Goal: Communication & Community: Participate in discussion

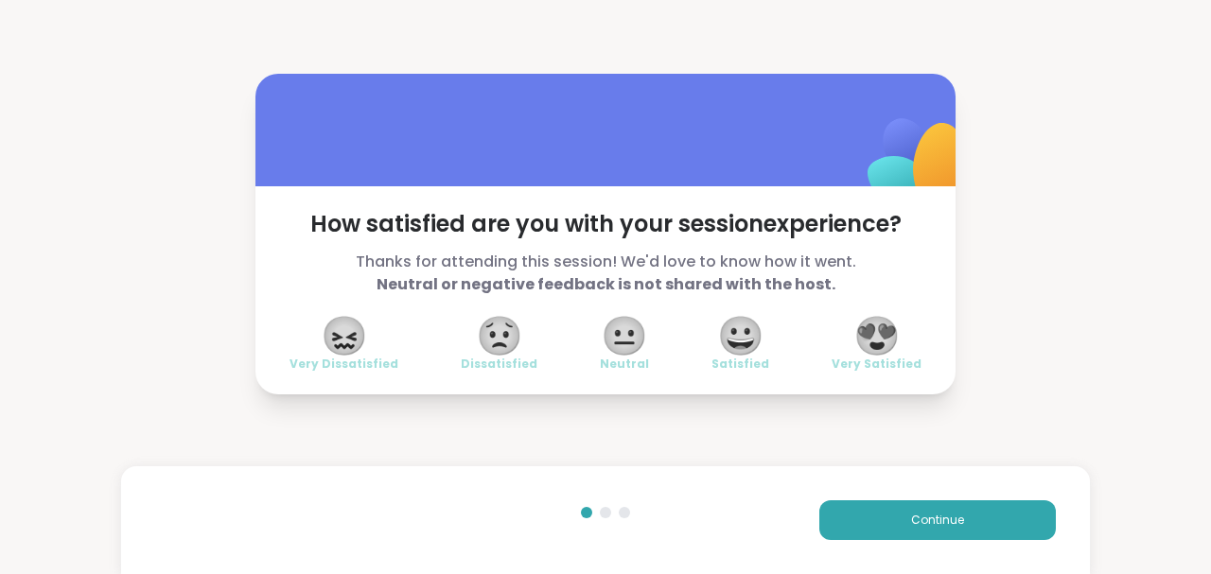
click at [878, 331] on span "😍" at bounding box center [876, 336] width 47 height 34
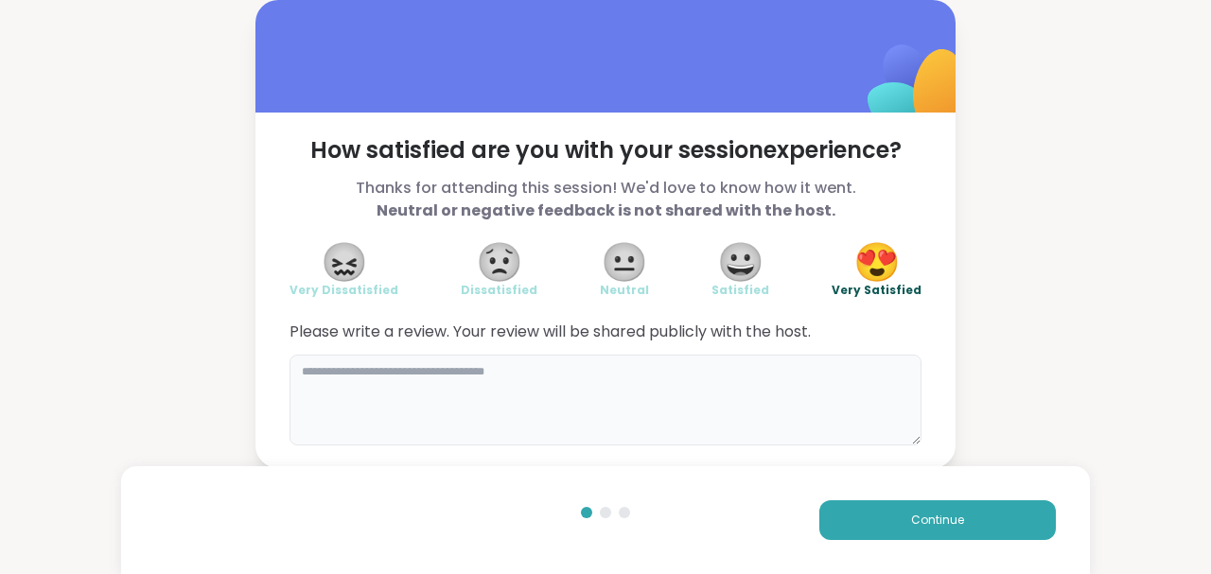
click at [755, 396] on textarea at bounding box center [605, 400] width 632 height 91
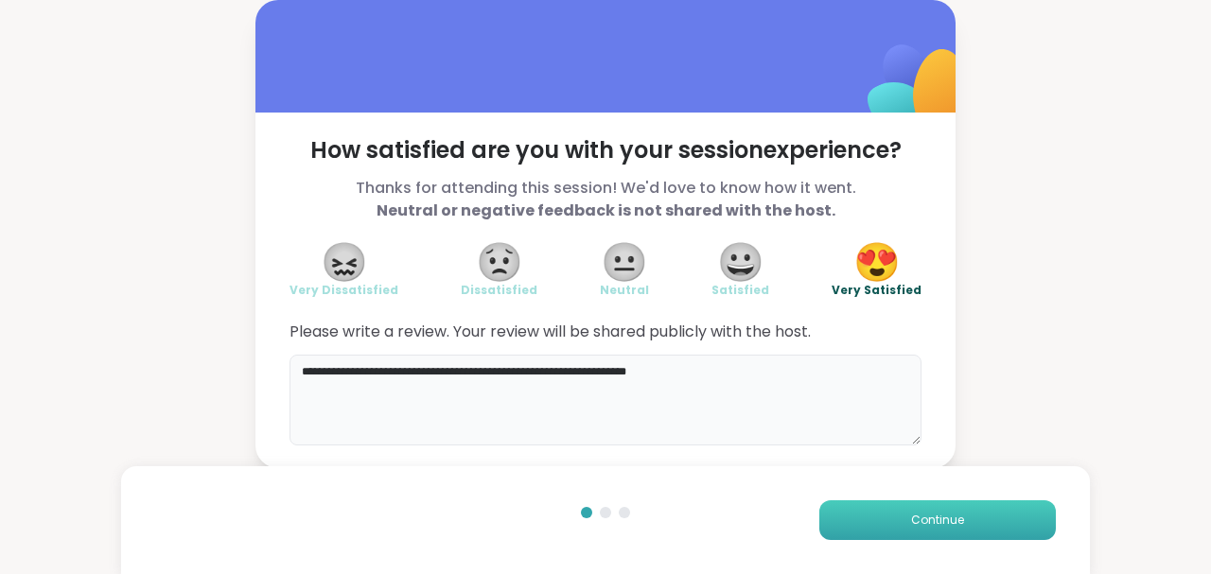
type textarea "**********"
click at [957, 514] on button "Continue" at bounding box center [937, 520] width 236 height 40
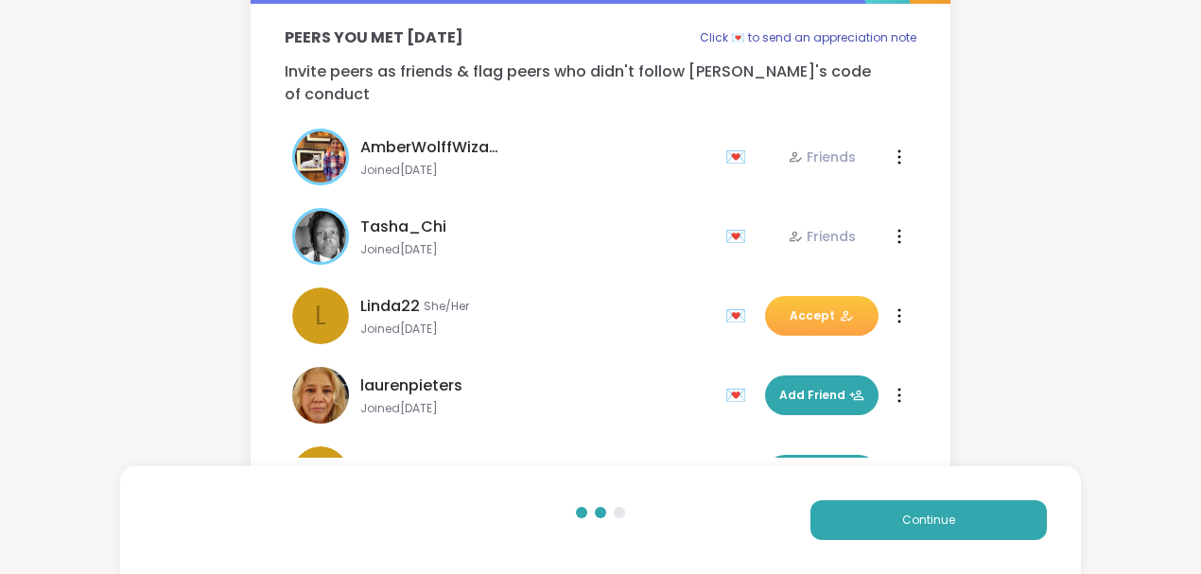
scroll to position [114, 0]
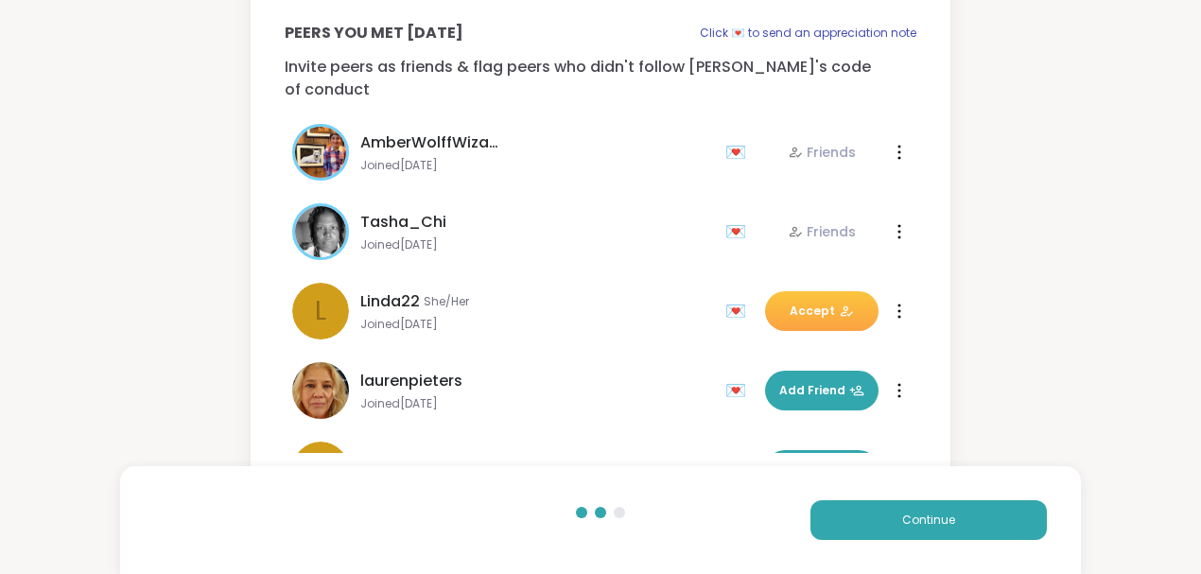
click at [813, 303] on span "Accept" at bounding box center [822, 311] width 64 height 17
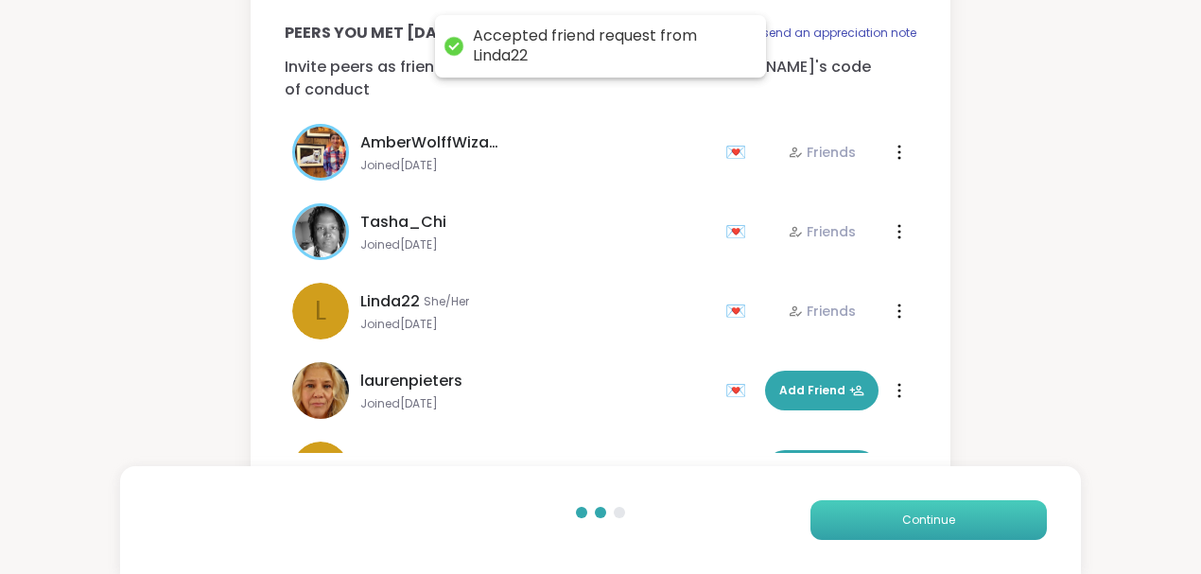
click at [917, 516] on span "Continue" at bounding box center [928, 520] width 53 height 17
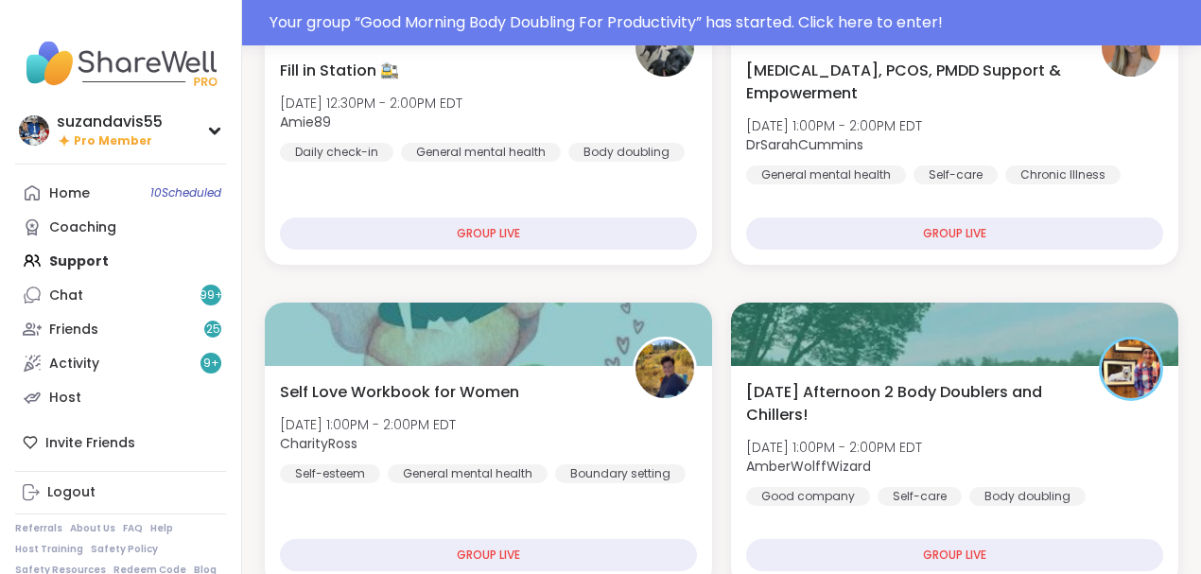
scroll to position [2143, 0]
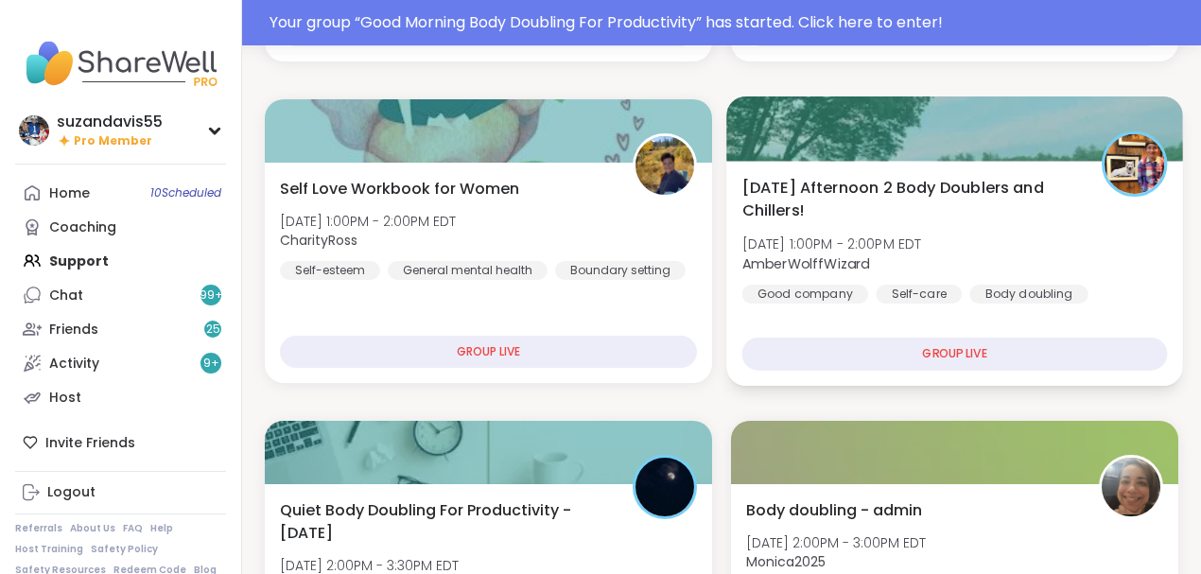
click at [917, 282] on div "Monday Afternoon 2 Body Doublers and Chillers! Mon, Oct 06 | 1:00PM - 2:00PM ED…" at bounding box center [955, 240] width 426 height 128
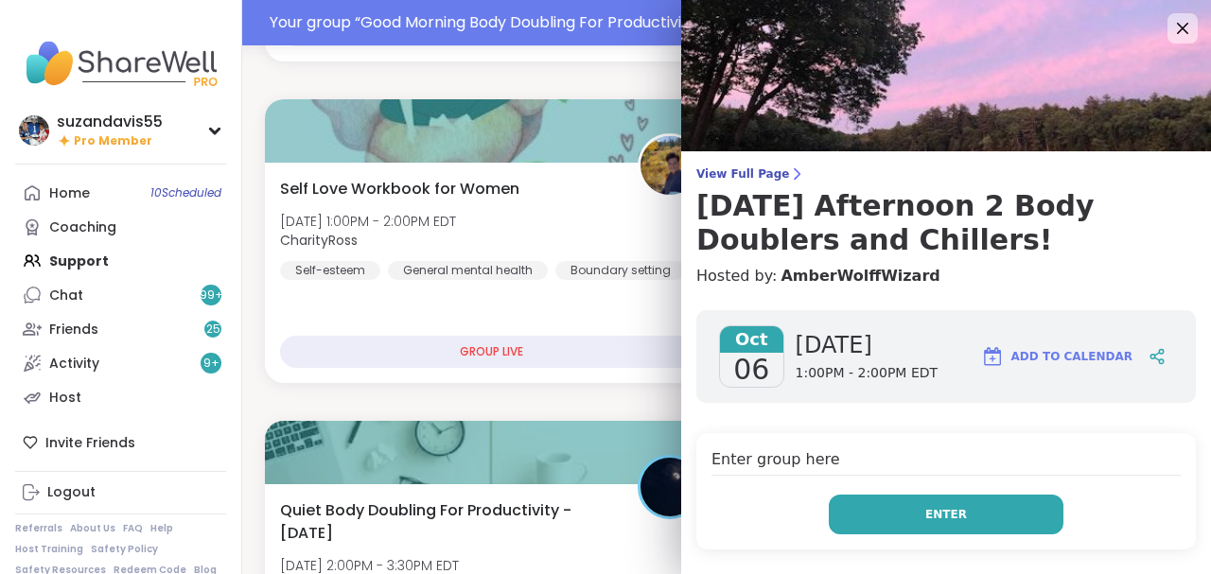
click at [925, 508] on span "Enter" at bounding box center [946, 514] width 42 height 17
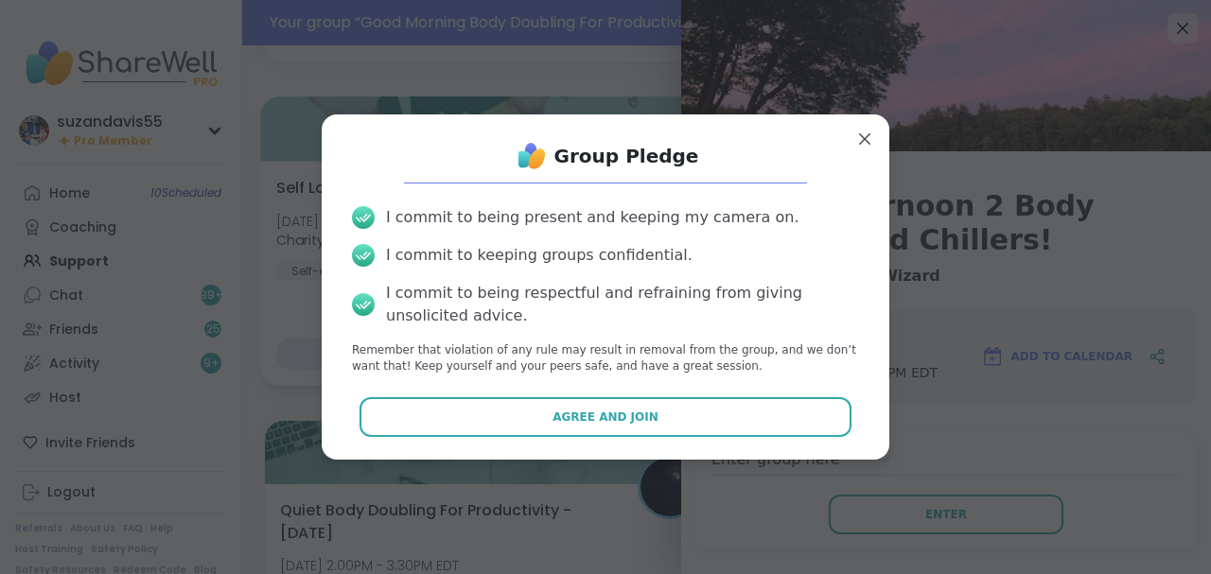
drag, startPoint x: 613, startPoint y: 403, endPoint x: 665, endPoint y: 381, distance: 56.4
click at [614, 403] on button "Agree and Join" at bounding box center [605, 417] width 493 height 40
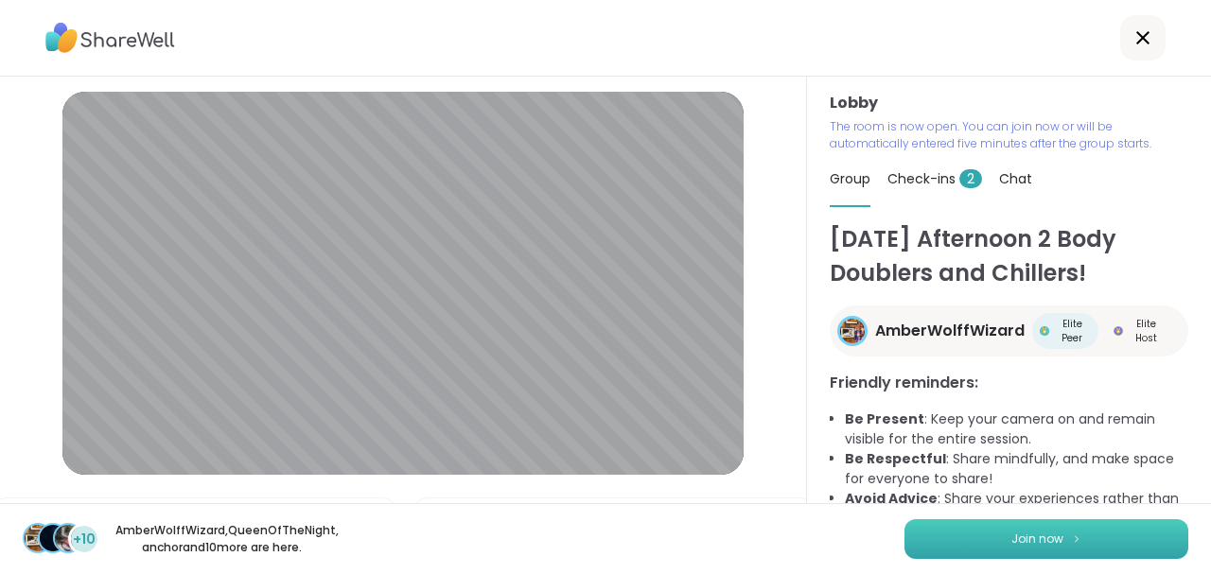
click at [993, 535] on button "Join now" at bounding box center [1046, 539] width 284 height 40
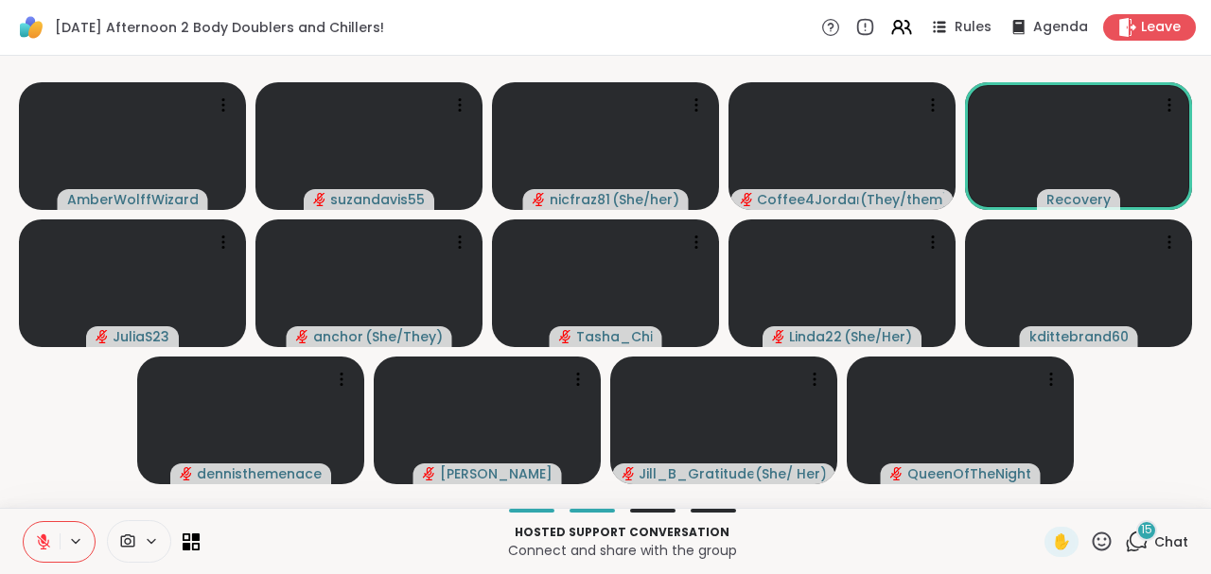
click at [716, 24] on div "Monday Afternoon 2 Body Doublers and Chillers! Rules Agenda Leave" at bounding box center [605, 28] width 1211 height 56
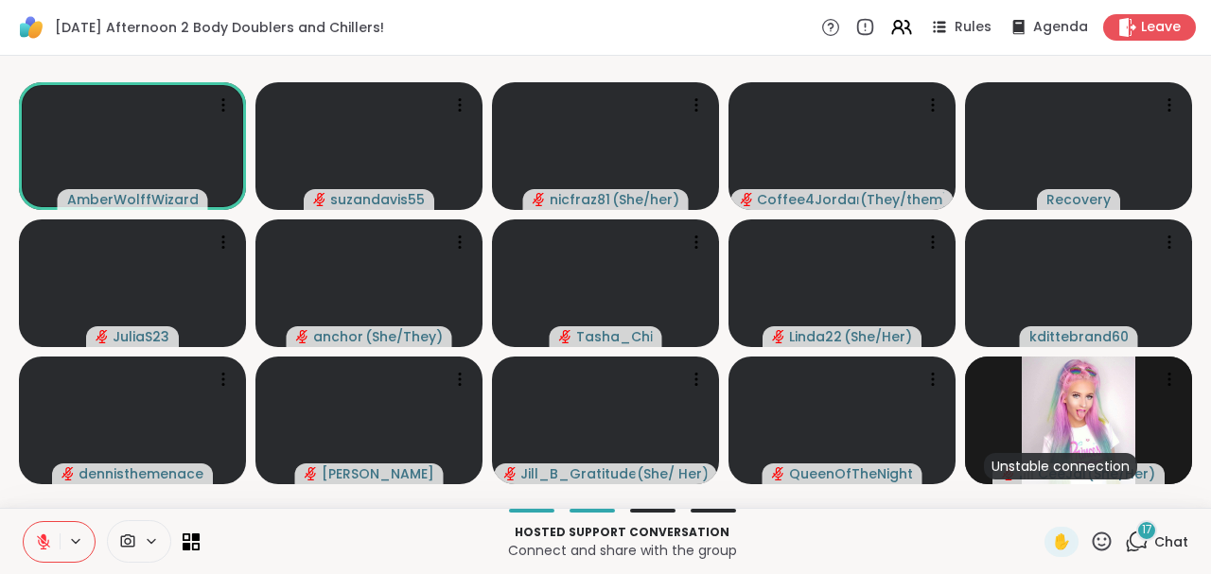
click at [1137, 547] on icon at bounding box center [1138, 540] width 18 height 17
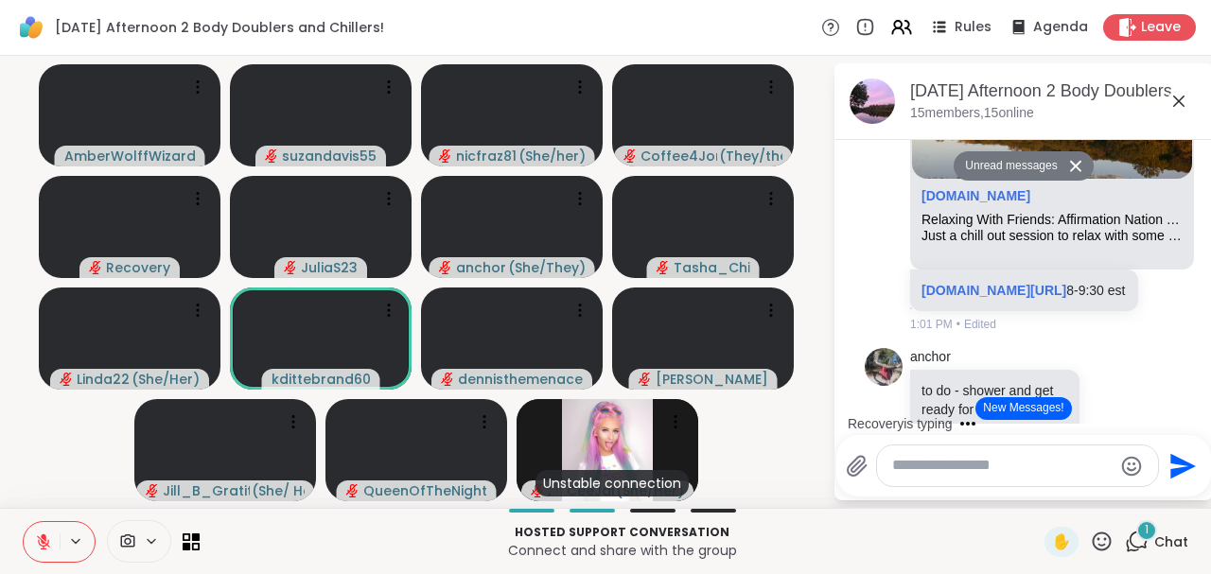
scroll to position [338, 0]
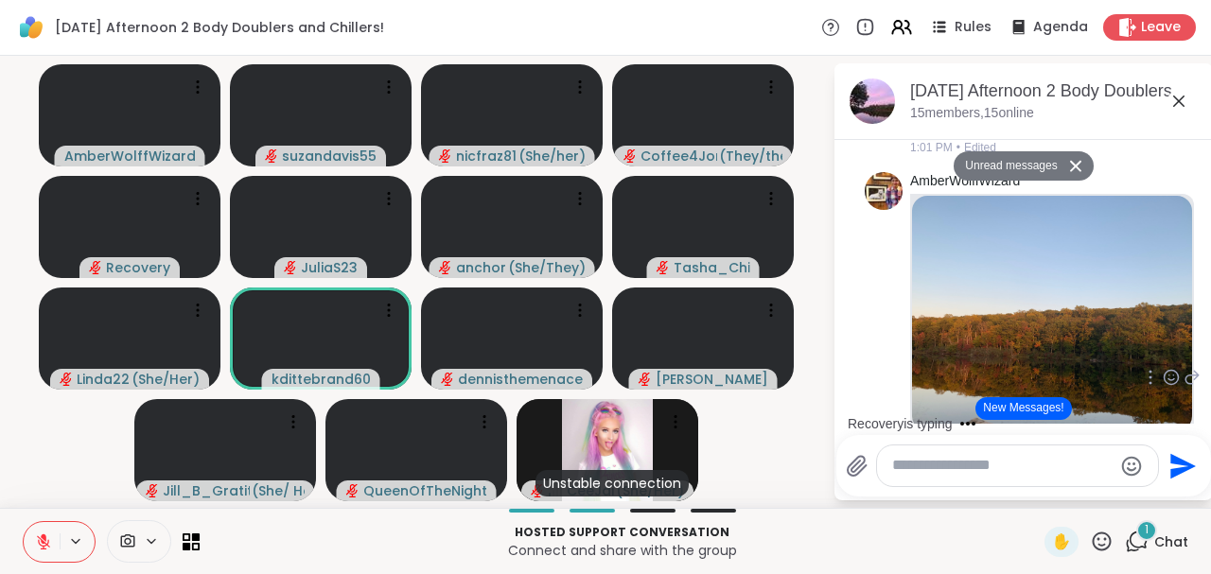
click at [1069, 355] on img at bounding box center [1052, 314] width 280 height 236
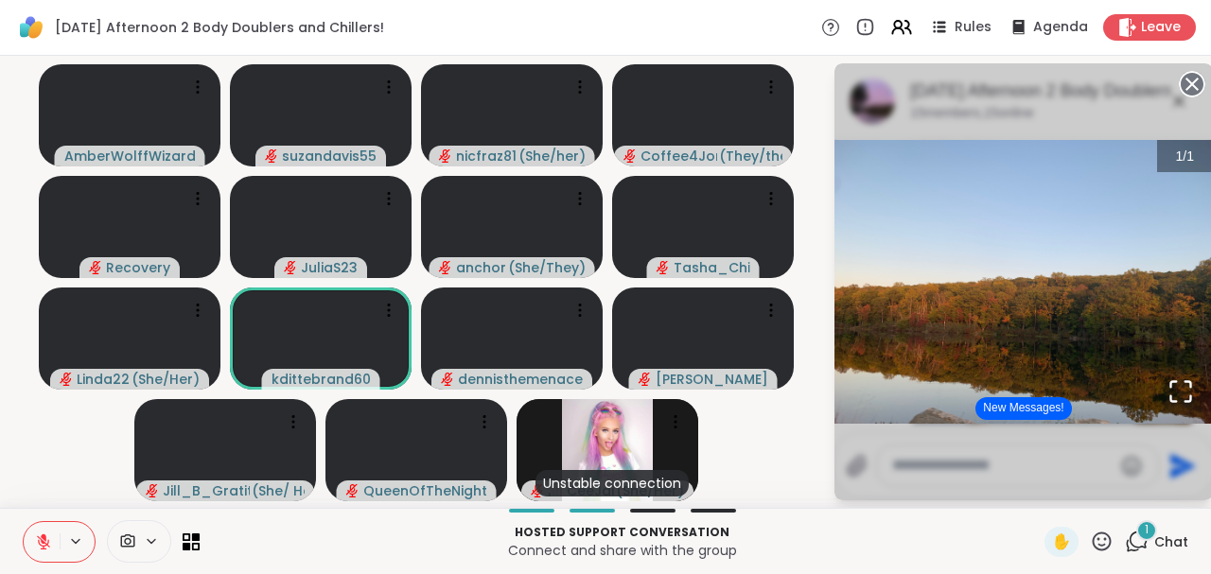
click at [1025, 404] on button "New Messages!" at bounding box center [1023, 408] width 96 height 23
click at [1194, 80] on icon at bounding box center [1192, 84] width 26 height 26
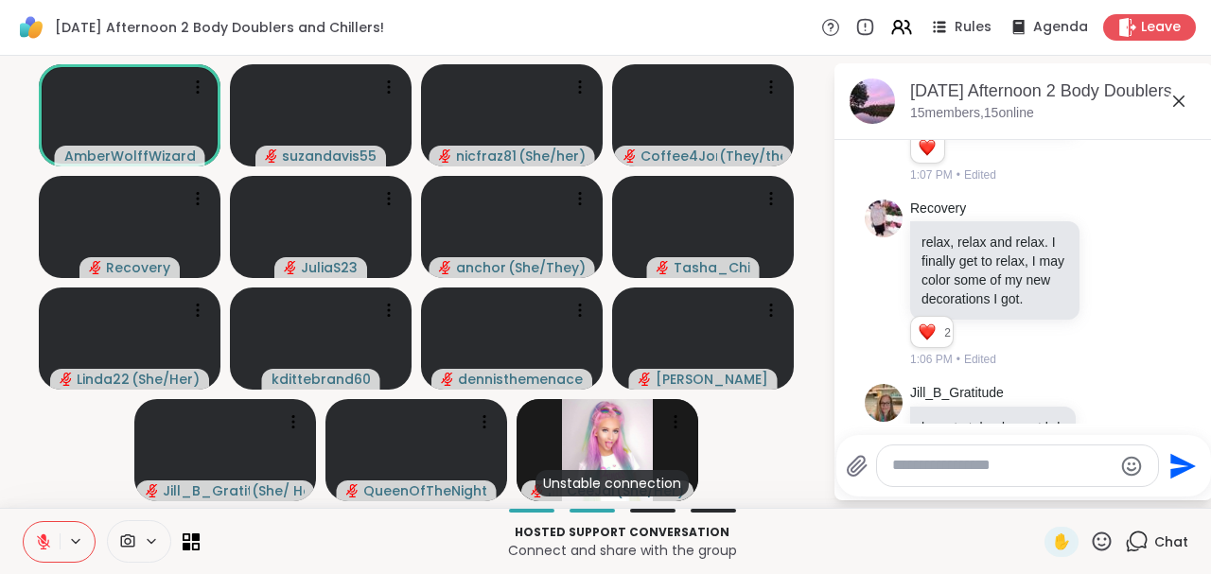
scroll to position [1969, 0]
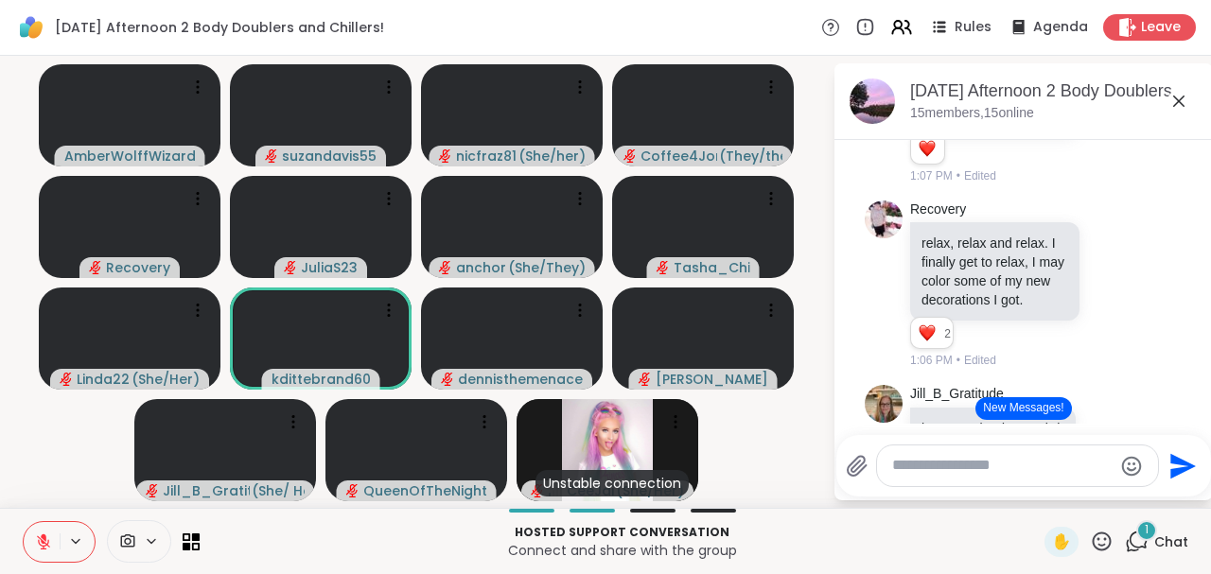
click at [779, 469] on video-player-container "AmberWolffWizard suzandavis55 nicfraz81 ( She/her ) Coffee4Jordan ( They/them )…" at bounding box center [416, 281] width 810 height 437
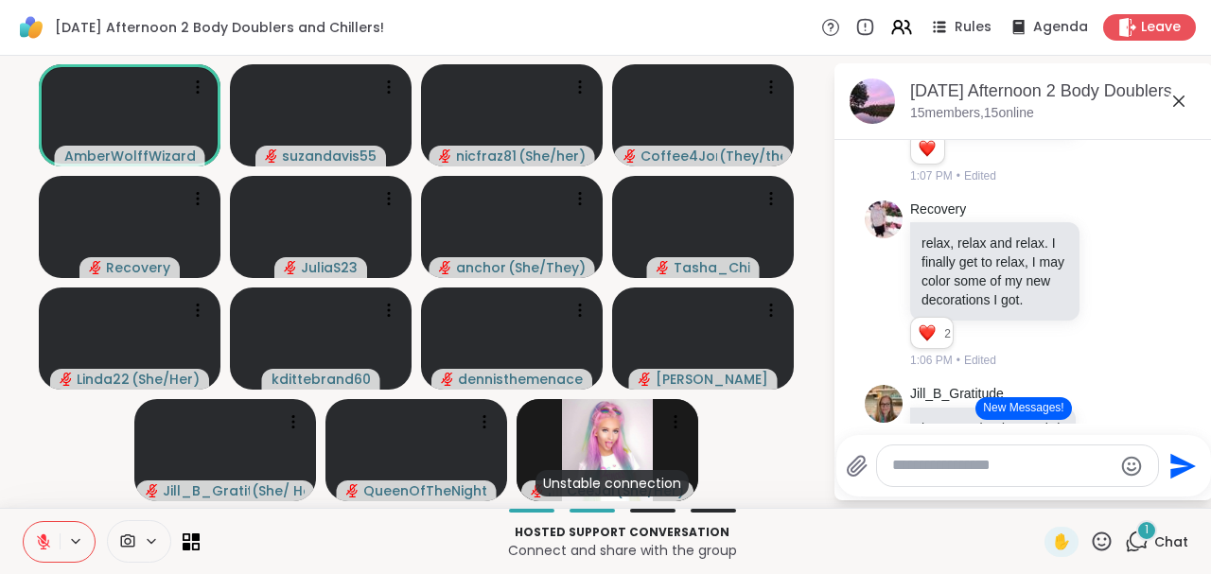
click at [1179, 96] on icon at bounding box center [1178, 101] width 23 height 23
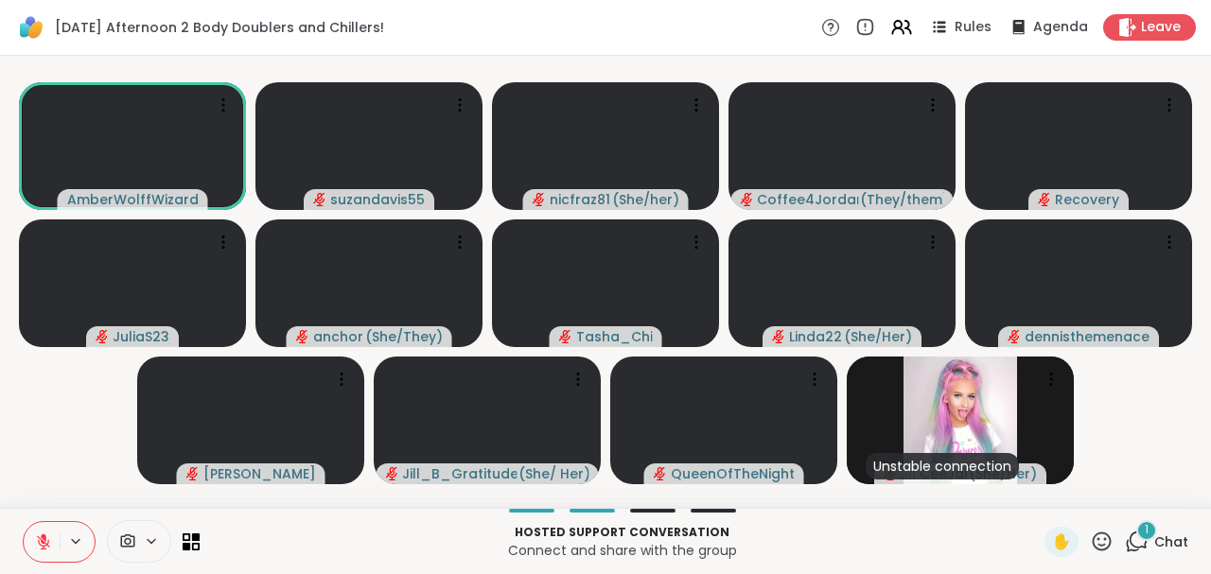
click at [44, 538] on icon at bounding box center [44, 537] width 6 height 8
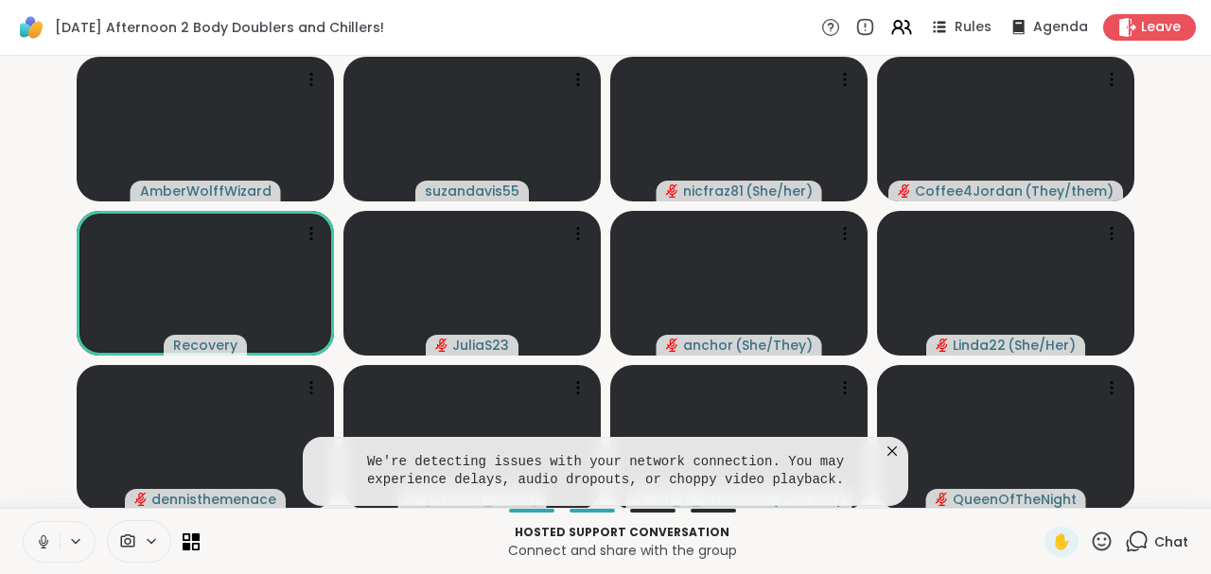
click at [1180, 154] on video-player-container "AmberWolffWizard suzandavis55 nicfraz81 ( She/her ) Coffee4Jordan ( They/them )…" at bounding box center [605, 281] width 1188 height 437
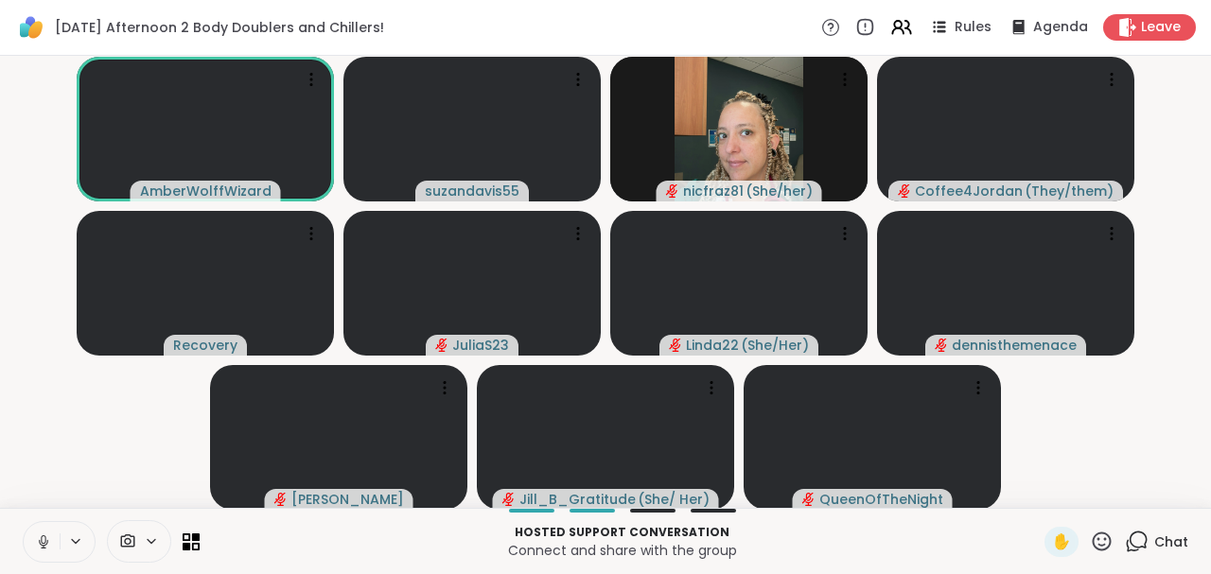
click at [35, 539] on icon at bounding box center [43, 541] width 17 height 17
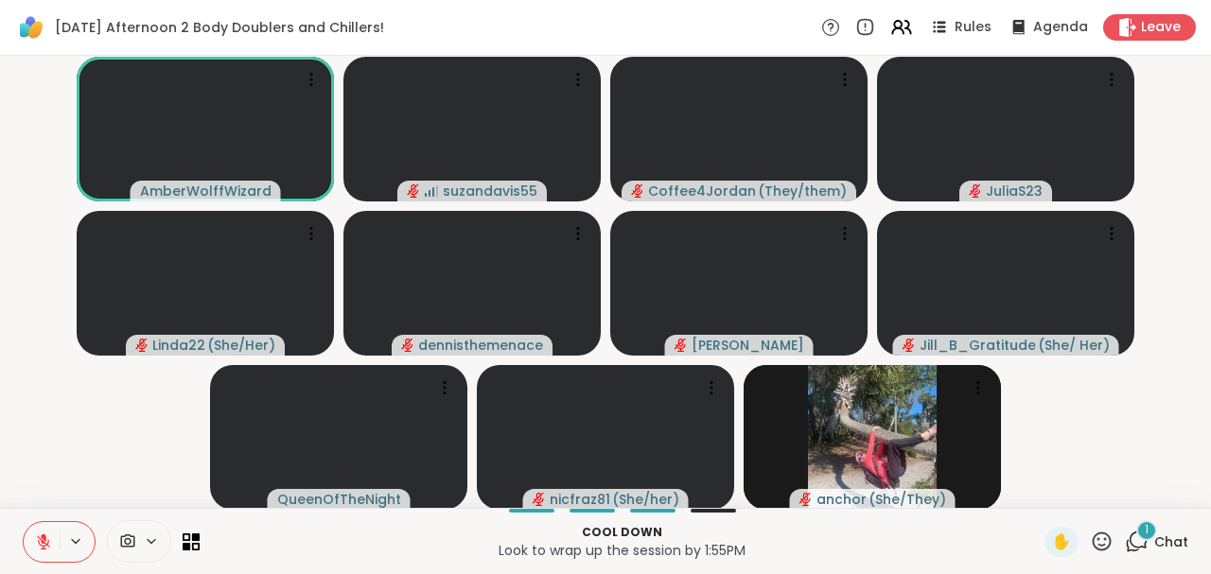
click at [0, 0] on slot "AmberWolffWizard suzandavis55 Coffee4Jordan ( They/them ) JuliaS23 Linda22 ( Sh…" at bounding box center [0, 0] width 0 height 0
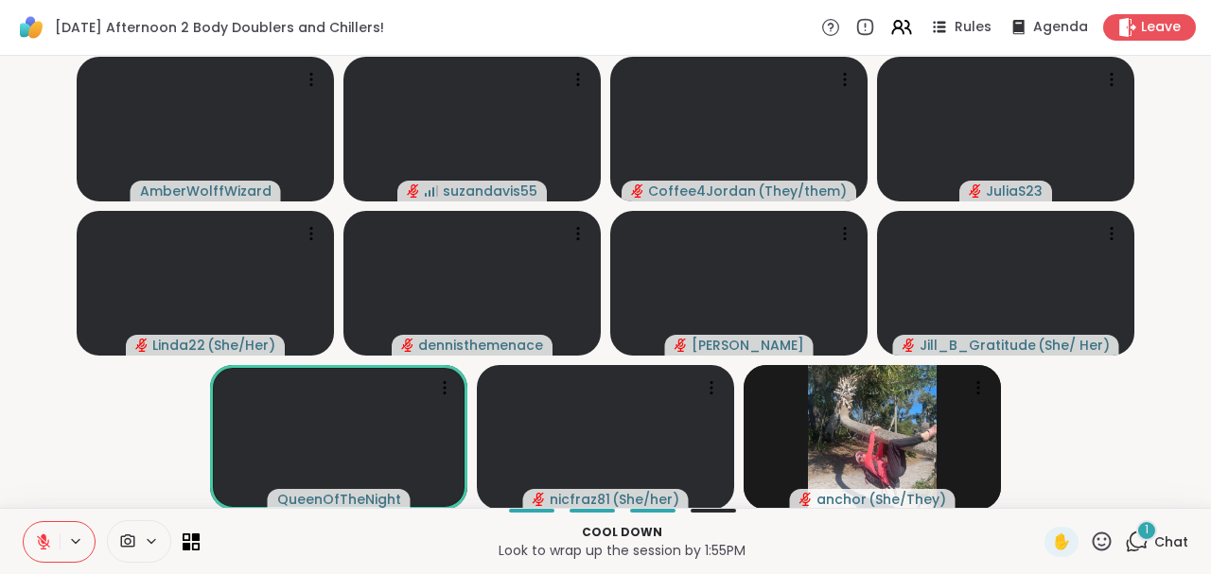
click at [1171, 511] on div "Cool down Look to wrap up the session by 1:55PM ✋ 1 Chat" at bounding box center [605, 541] width 1211 height 66
click at [1127, 543] on icon at bounding box center [1137, 542] width 24 height 24
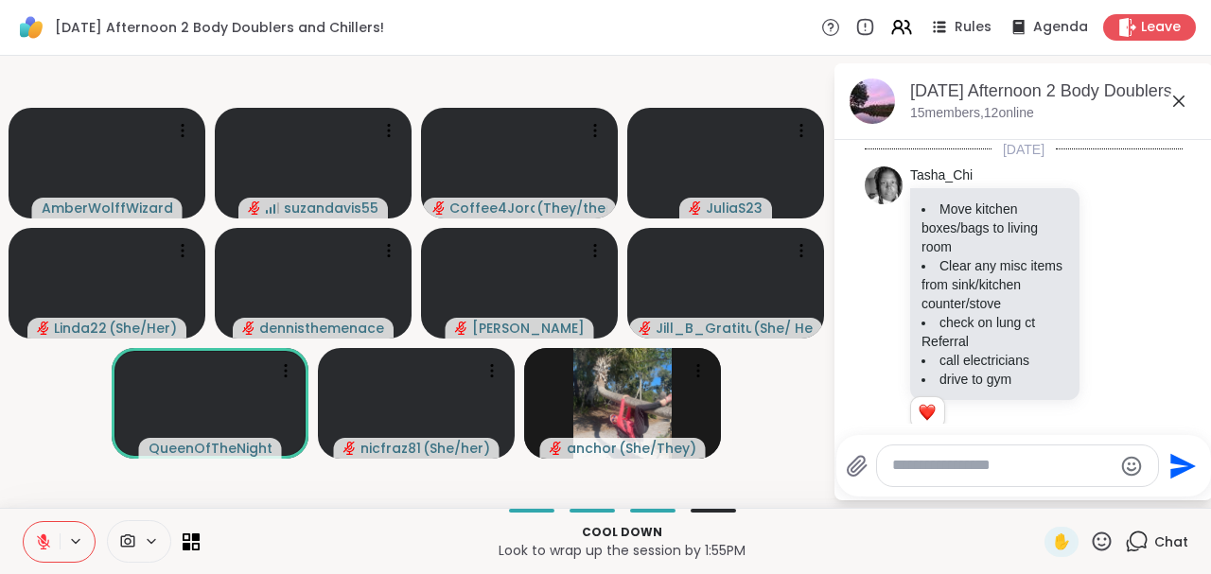
scroll to position [3605, 0]
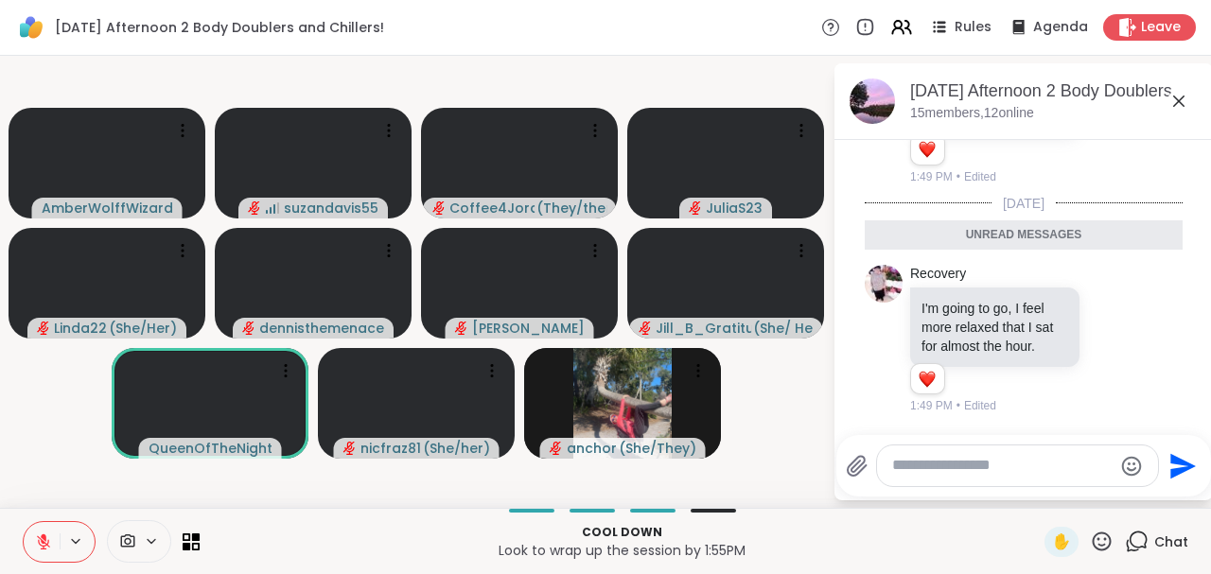
click at [1018, 469] on textarea "Type your message" at bounding box center [1002, 466] width 220 height 20
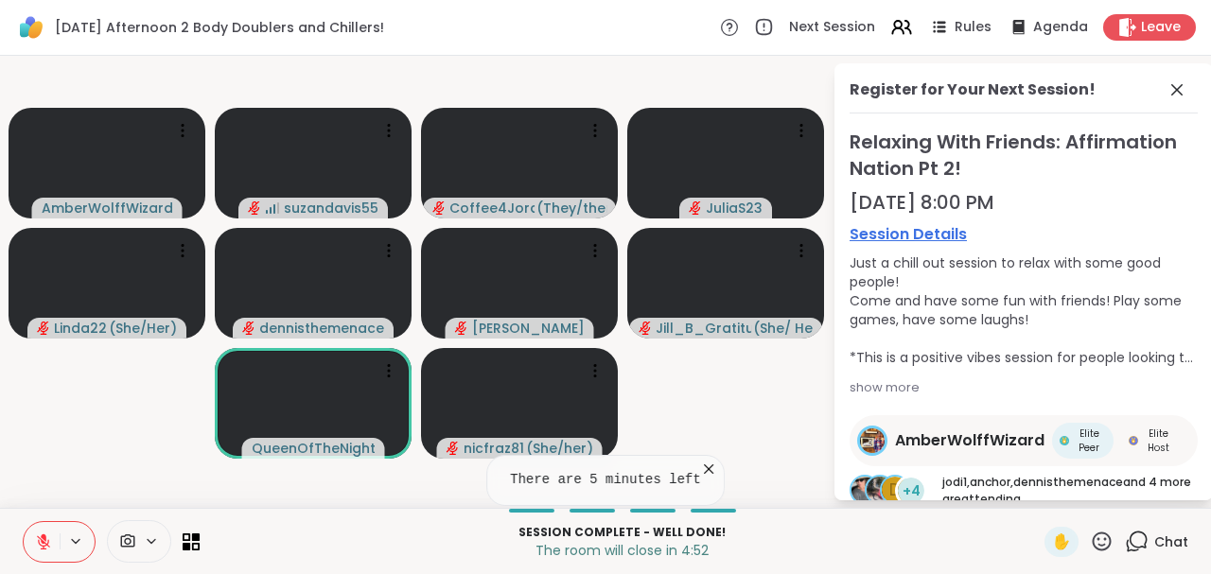
click at [732, 418] on video-player-container "AmberWolffWizard suzandavis55 Coffee4Jordan ( They/them ) JuliaS23 Linda22 ( Sh…" at bounding box center [416, 281] width 810 height 437
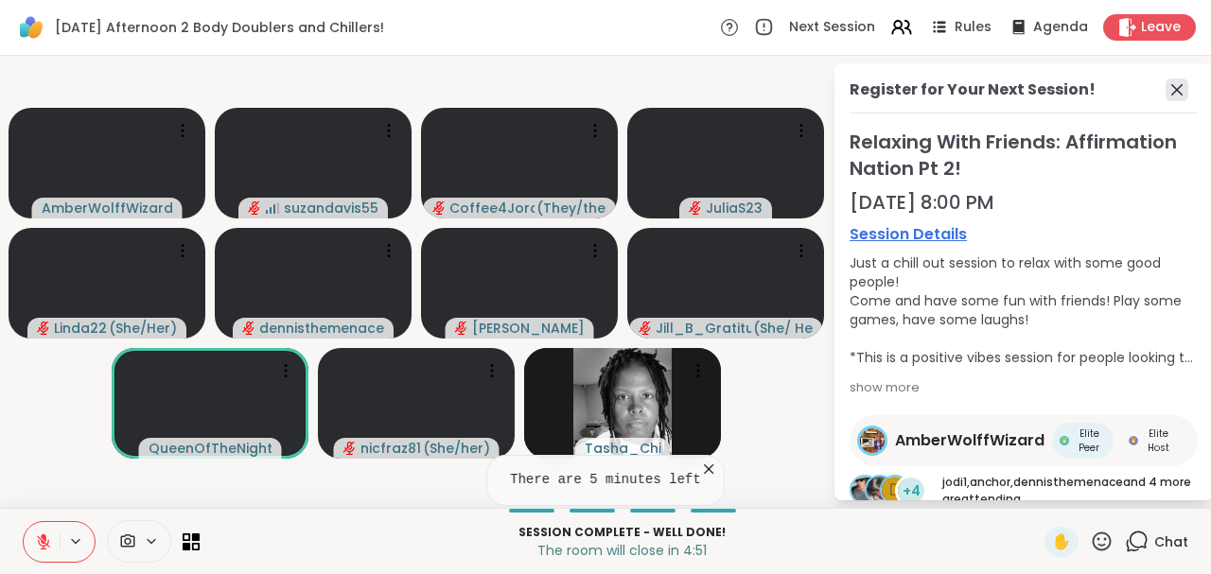
click at [1170, 87] on icon at bounding box center [1176, 90] width 23 height 23
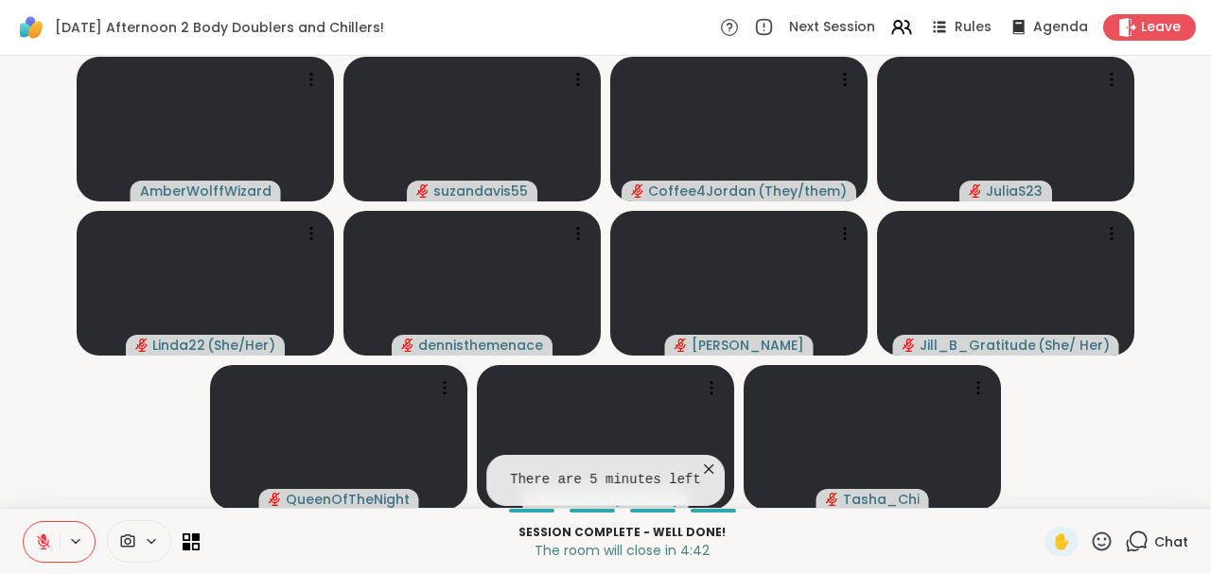
click at [42, 547] on icon at bounding box center [43, 541] width 17 height 17
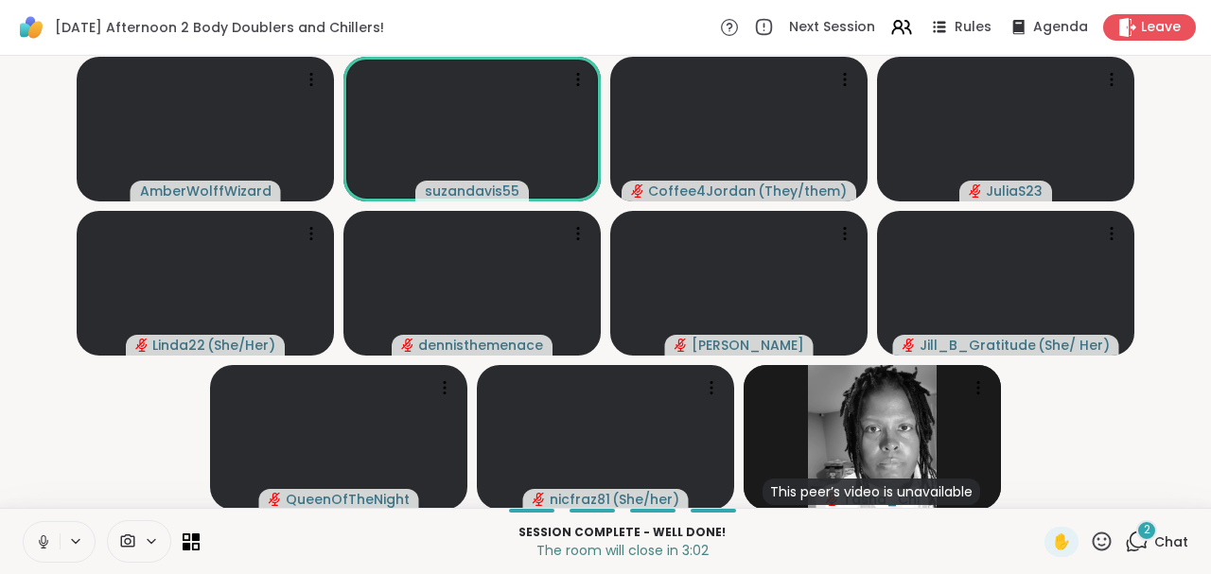
click at [38, 538] on icon at bounding box center [43, 541] width 17 height 17
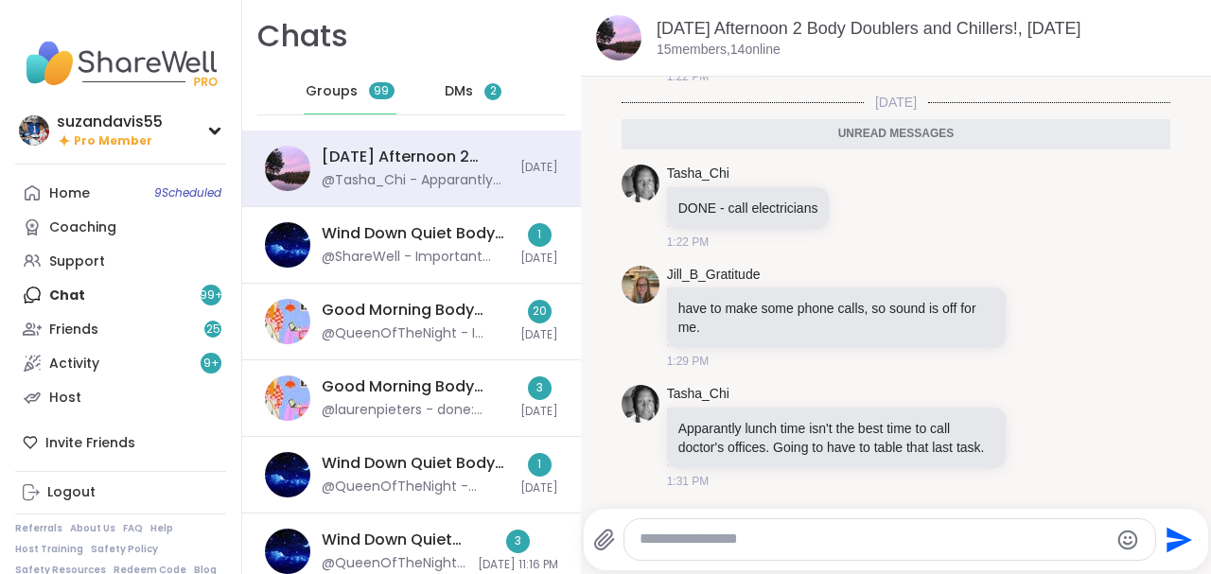
click at [474, 89] on div "DMs 2" at bounding box center [474, 91] width 93 height 45
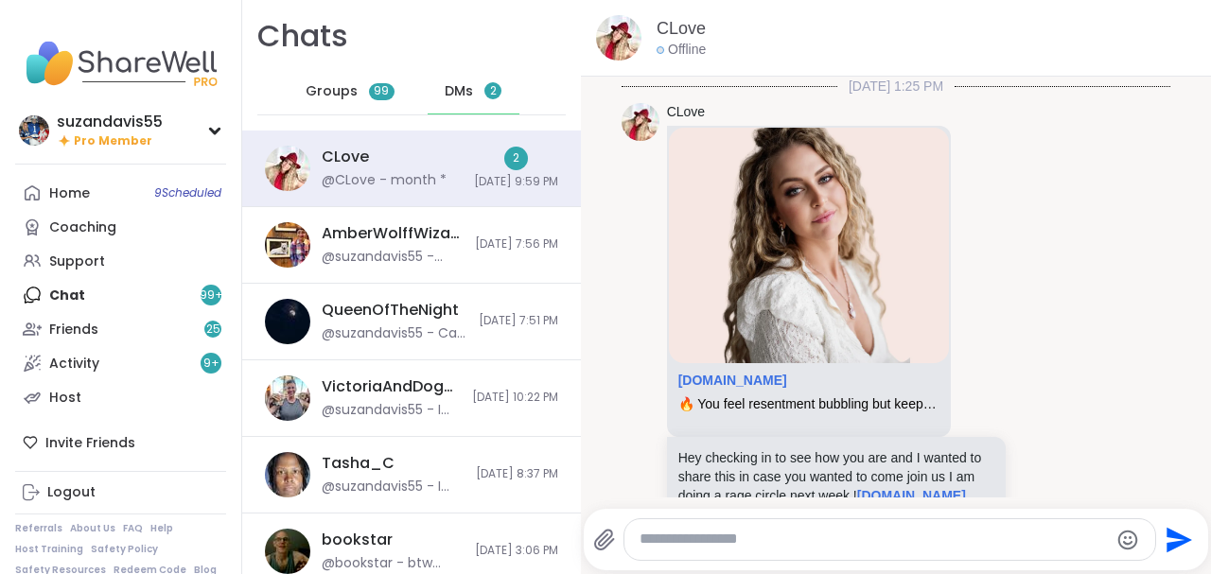
scroll to position [487, 0]
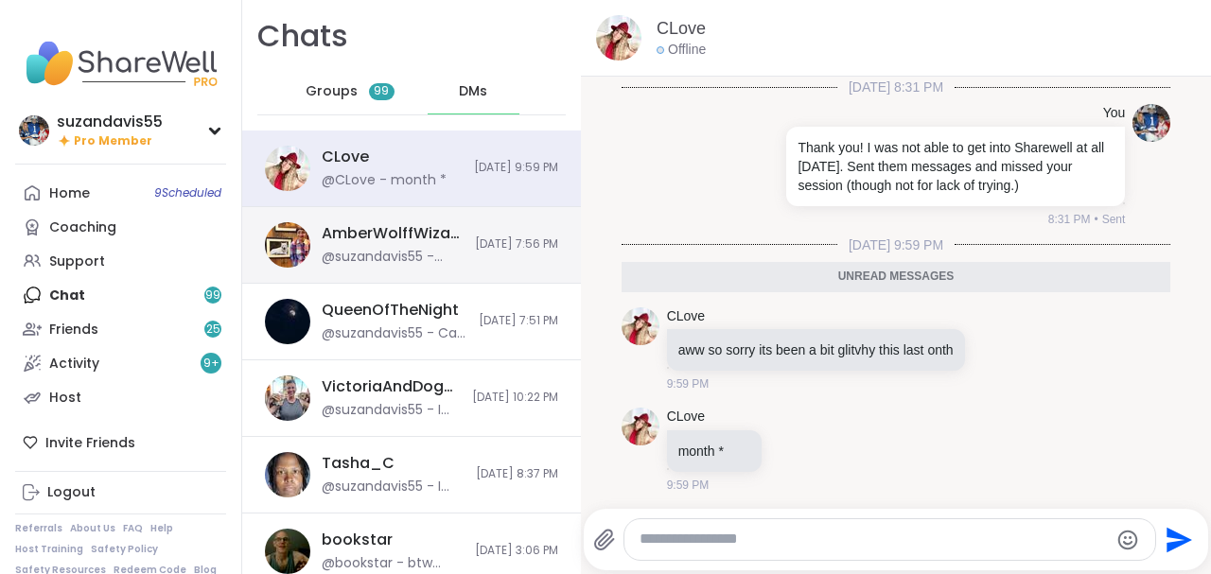
click at [374, 232] on div "AmberWolffWizard" at bounding box center [393, 233] width 142 height 21
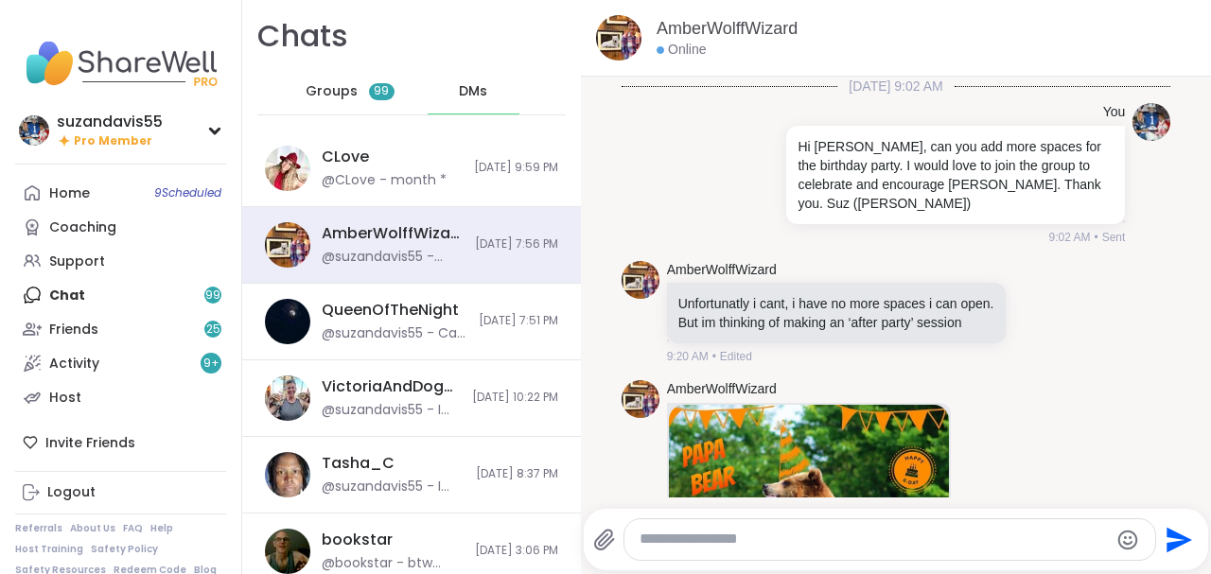
scroll to position [3615, 0]
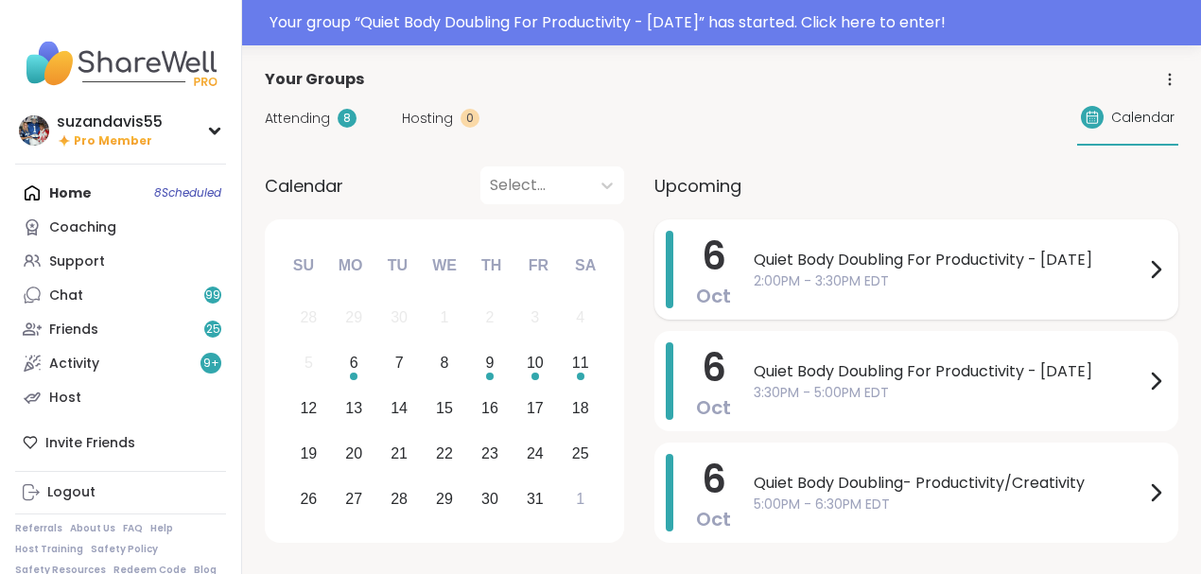
click at [868, 274] on span "2:00PM - 3:30PM EDT" at bounding box center [949, 281] width 391 height 20
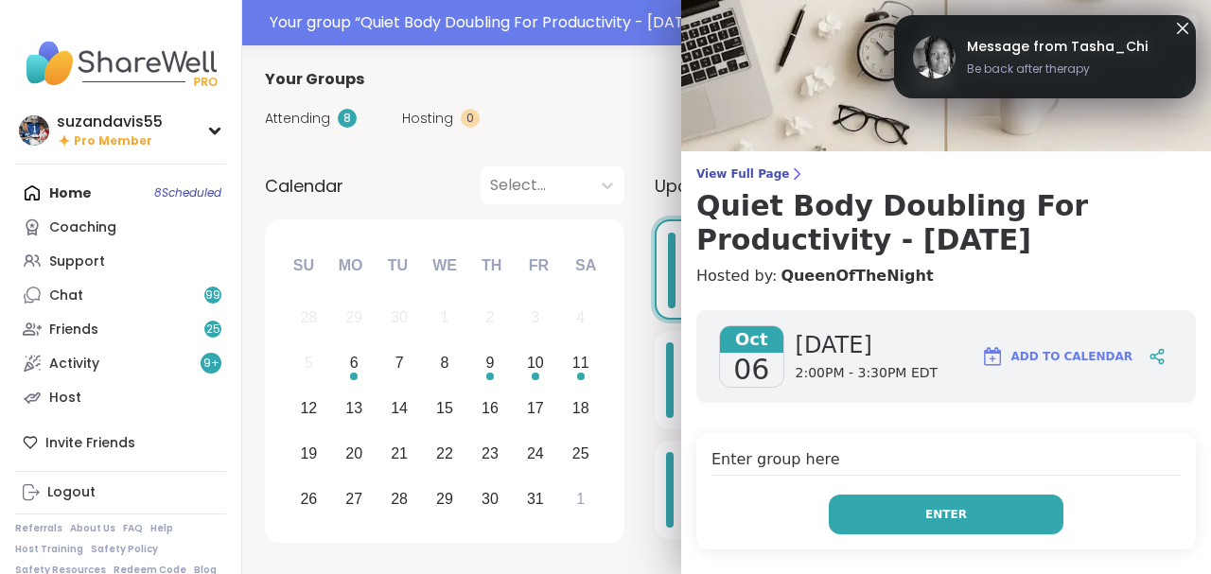
click at [975, 518] on button "Enter" at bounding box center [946, 515] width 235 height 40
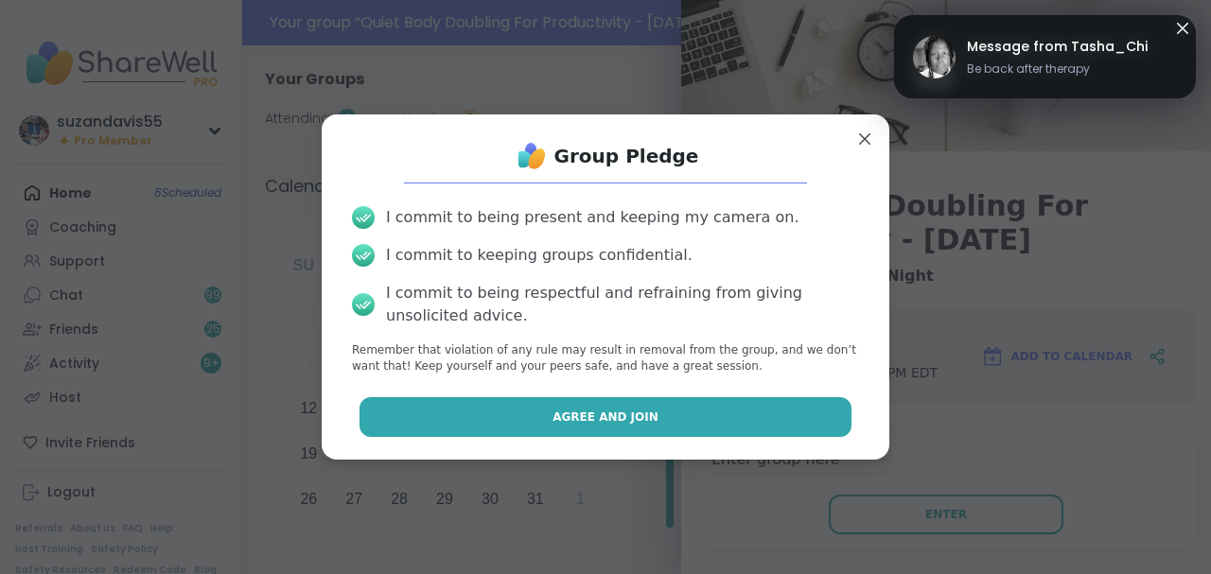
click at [668, 414] on button "Agree and Join" at bounding box center [605, 417] width 493 height 40
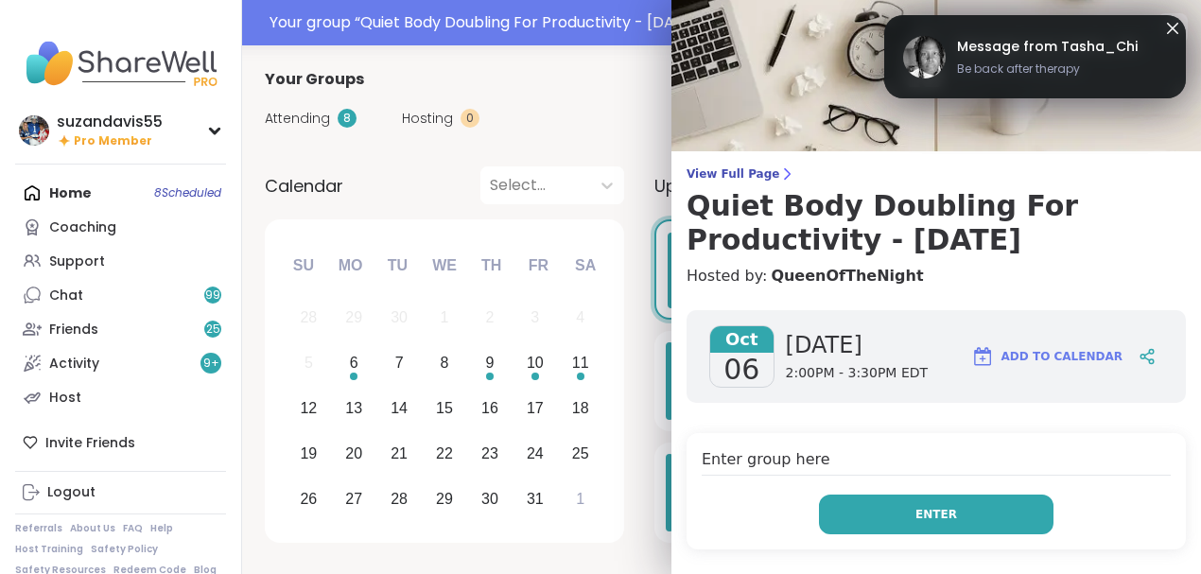
click at [908, 513] on button "Enter" at bounding box center [936, 515] width 235 height 40
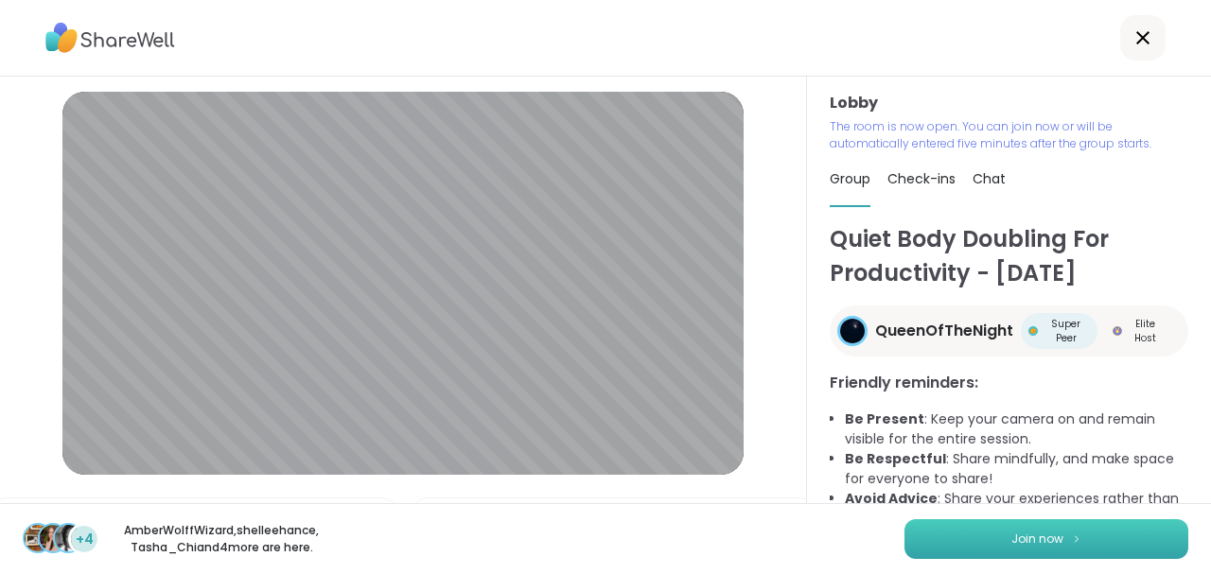
click at [1003, 530] on button "Join now" at bounding box center [1046, 539] width 284 height 40
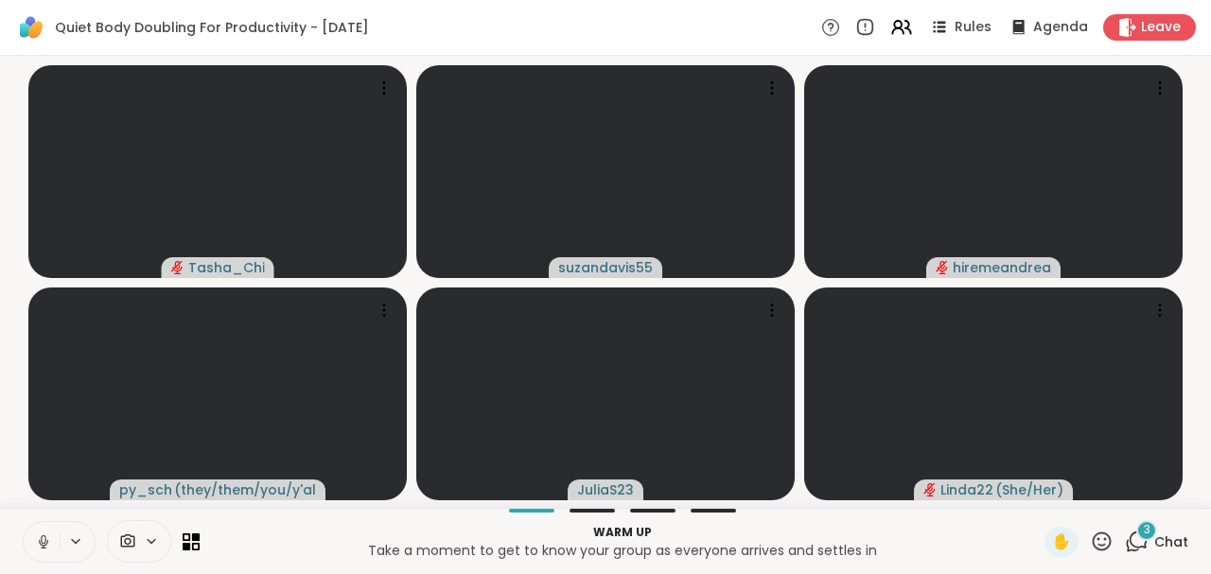
click at [40, 544] on icon at bounding box center [43, 542] width 9 height 6
